Goal: Transaction & Acquisition: Obtain resource

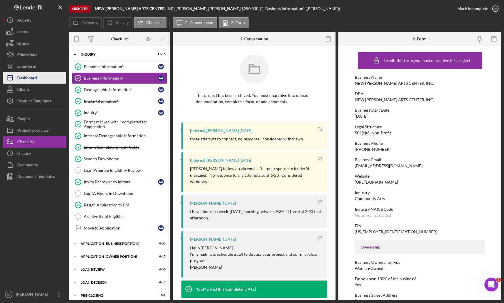
click at [35, 76] on div "Dashboard" at bounding box center [27, 78] width 20 height 13
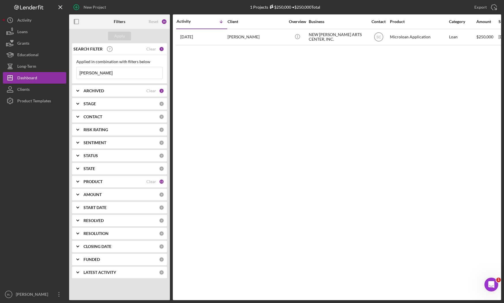
click at [113, 74] on input "[PERSON_NAME]" at bounding box center [120, 73] width 86 height 12
drag, startPoint x: 113, startPoint y: 74, endPoint x: 82, endPoint y: 72, distance: 30.3
click at [83, 72] on input "[PERSON_NAME]" at bounding box center [120, 73] width 86 height 12
type input "whoopie"
click at [152, 184] on div "Clear" at bounding box center [151, 181] width 10 height 5
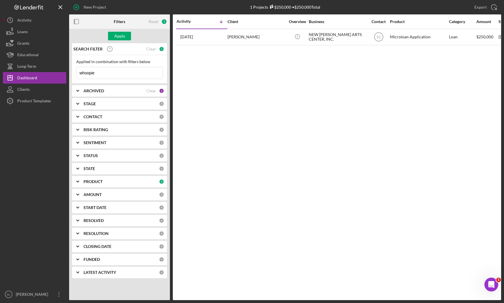
click at [103, 71] on input "whoopie" at bounding box center [120, 73] width 86 height 12
drag, startPoint x: 114, startPoint y: 71, endPoint x: 62, endPoint y: 64, distance: 52.4
click at [62, 64] on div "New Project 1 Projects $250,000 • $250,000 Total [PERSON_NAME] Export Icon/Expo…" at bounding box center [252, 150] width 498 height 300
type input "[PERSON_NAME]"
click at [129, 92] on div "ARCHIVED" at bounding box center [115, 90] width 63 height 5
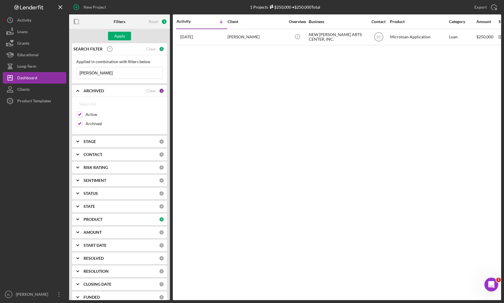
click at [129, 91] on div "ARCHIVED" at bounding box center [115, 90] width 63 height 5
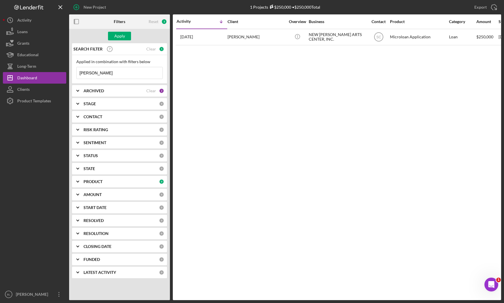
click at [124, 117] on div "CONTACT" at bounding box center [121, 116] width 75 height 5
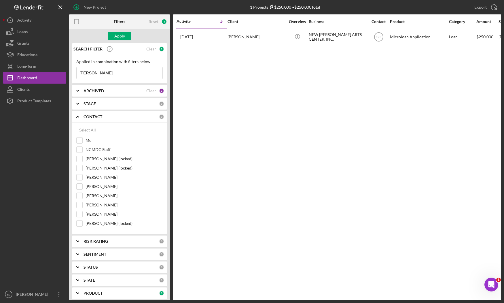
click at [124, 117] on div "CONTACT" at bounding box center [121, 116] width 75 height 5
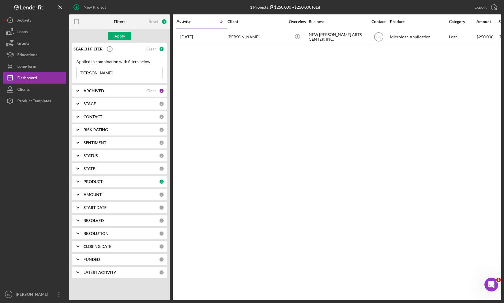
click at [110, 102] on div "STAGE" at bounding box center [121, 103] width 75 height 5
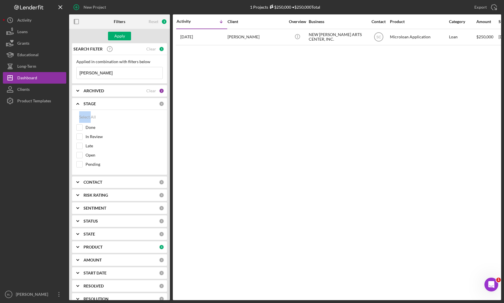
click at [110, 102] on div "STAGE" at bounding box center [121, 103] width 75 height 5
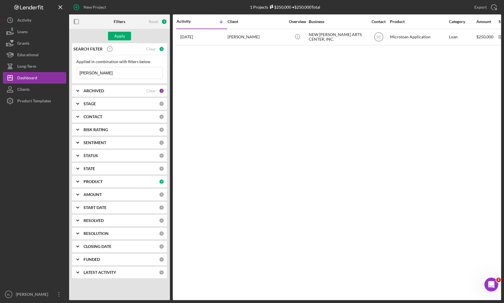
click at [116, 73] on input "[PERSON_NAME]" at bounding box center [120, 73] width 86 height 12
drag, startPoint x: 116, startPoint y: 73, endPoint x: 51, endPoint y: 70, distance: 65.5
click at [51, 70] on div "New Project 1 Projects $250,000 • $250,000 Total [PERSON_NAME] Export Icon/Expo…" at bounding box center [252, 150] width 498 height 300
click at [153, 22] on div "Reset" at bounding box center [154, 21] width 10 height 5
click at [115, 88] on div "ARCHIVED Clear 1" at bounding box center [124, 91] width 81 height 12
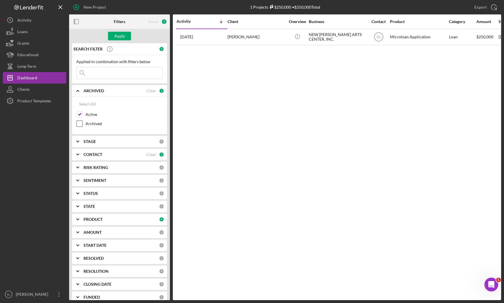
click at [81, 124] on input "Archived" at bounding box center [80, 124] width 6 height 6
checkbox input "true"
click at [134, 152] on div "CONTACT" at bounding box center [115, 154] width 63 height 5
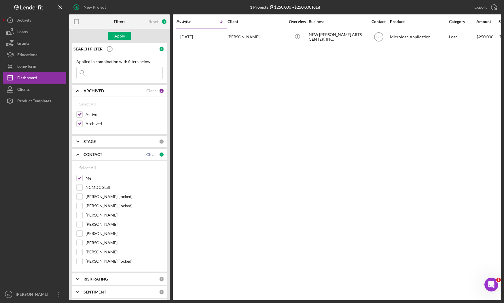
drag, startPoint x: 151, startPoint y: 154, endPoint x: 166, endPoint y: 161, distance: 16.4
click at [151, 153] on div "Clear" at bounding box center [151, 154] width 10 height 5
checkbox input "false"
click at [80, 154] on icon "Icon/Expander" at bounding box center [78, 154] width 14 height 14
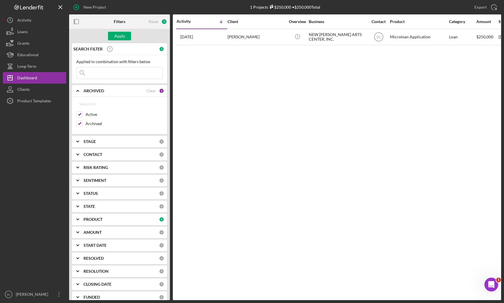
click at [114, 76] on input at bounding box center [120, 73] width 86 height 12
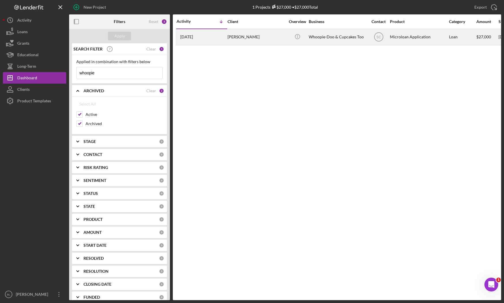
type input "whoopie"
click at [247, 36] on div "[PERSON_NAME]" at bounding box center [257, 36] width 58 height 15
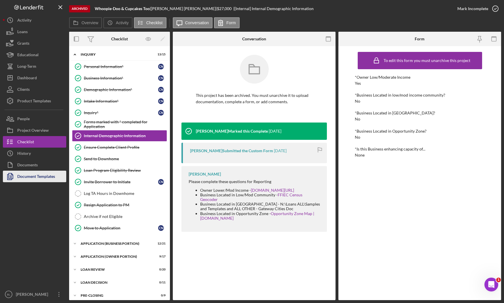
click at [35, 178] on div "Document Templates" at bounding box center [36, 177] width 38 height 13
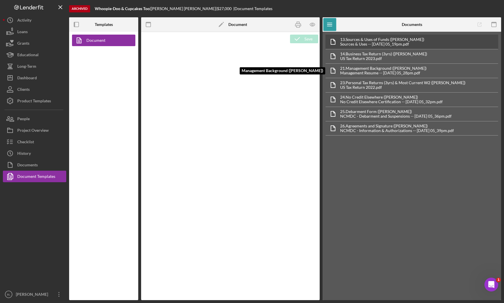
type textarea "<p style="text-align: center; line-height: normal; margin: 0 0 8pt; font-size: …"
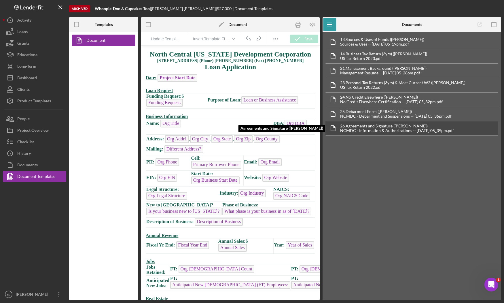
click at [379, 126] on div "26. Agreements and Signature ([PERSON_NAME])" at bounding box center [397, 126] width 114 height 5
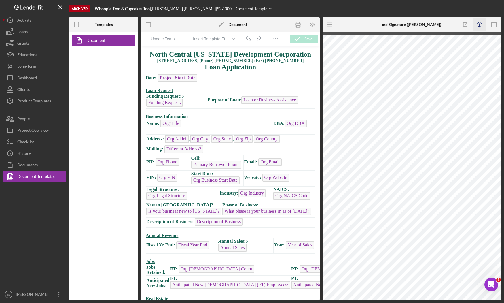
click at [479, 26] on icon "Icon/Download" at bounding box center [479, 24] width 13 height 13
